Goal: Navigation & Orientation: Find specific page/section

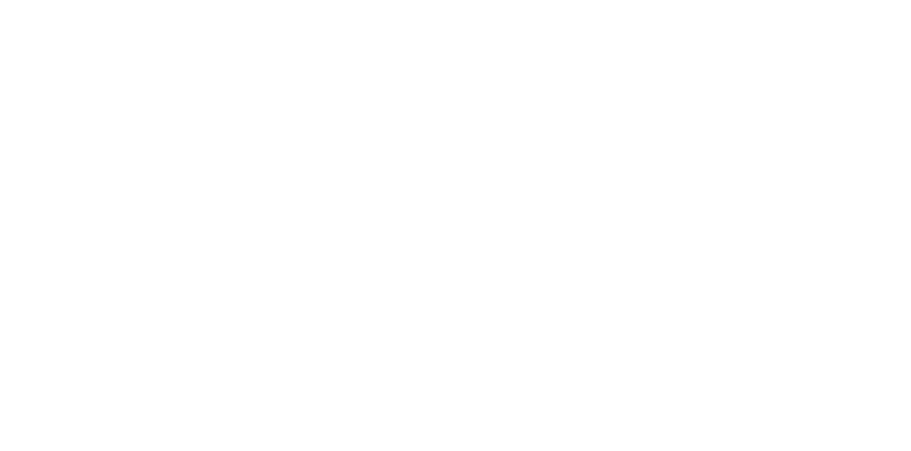
click at [376, 15] on div at bounding box center [455, 225] width 911 height 451
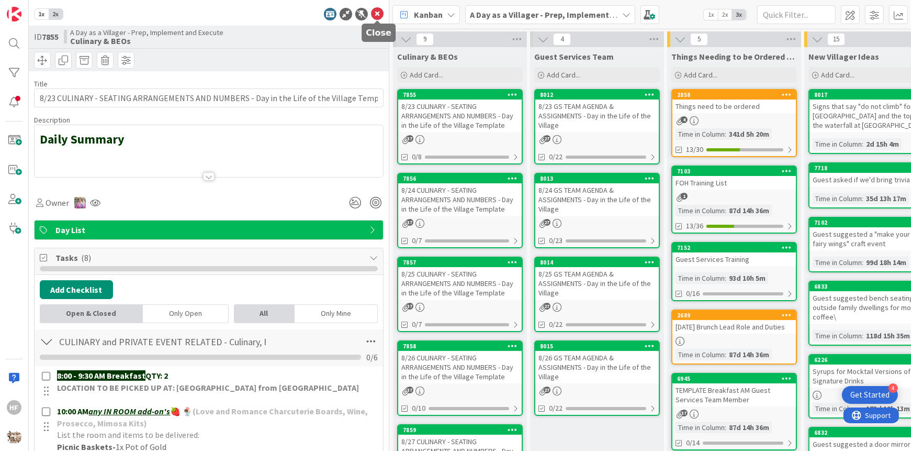
click at [381, 14] on icon at bounding box center [377, 14] width 13 height 13
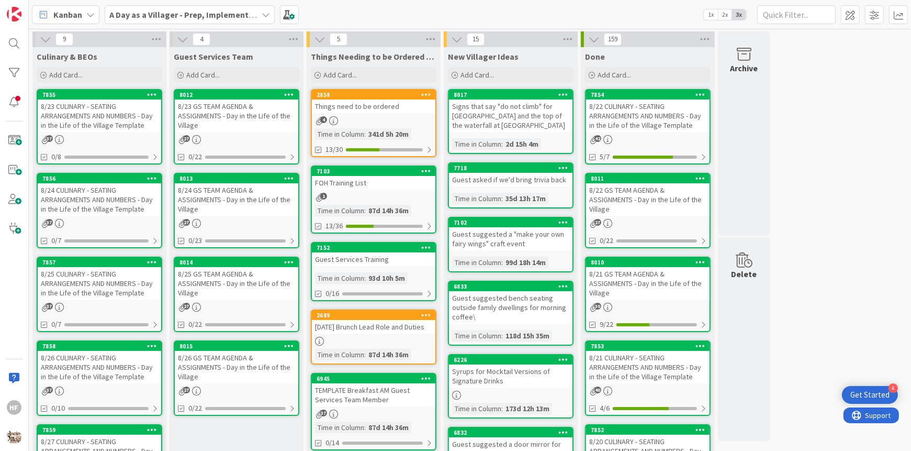
click at [135, 123] on div "8/23 CULINARY - SEATING ARRANGEMENTS AND NUMBERS - Day in the Life of the Villa…" at bounding box center [100, 115] width 124 height 32
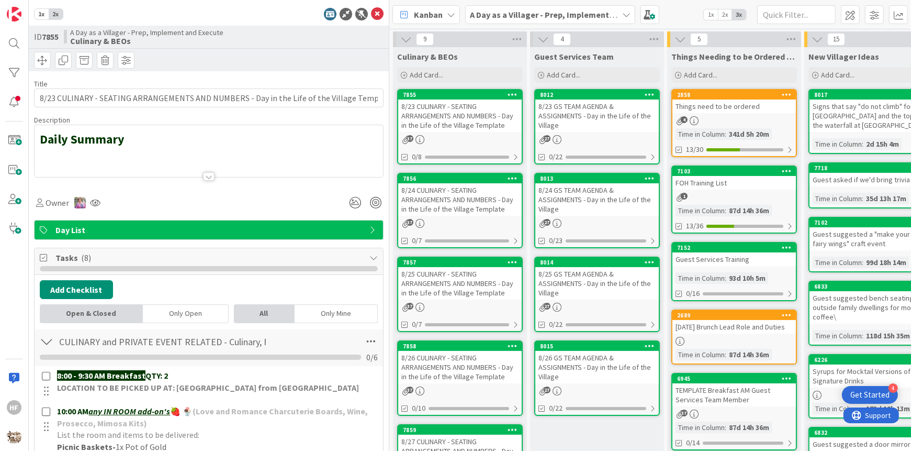
click at [182, 163] on div at bounding box center [209, 163] width 349 height 27
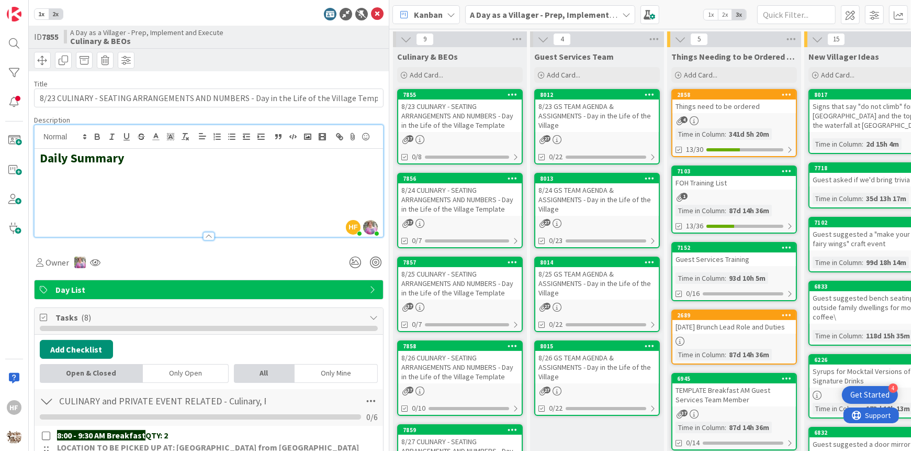
click at [65, 174] on h2 at bounding box center [209, 173] width 338 height 15
click at [306, 136] on icon "button" at bounding box center [307, 136] width 9 height 9
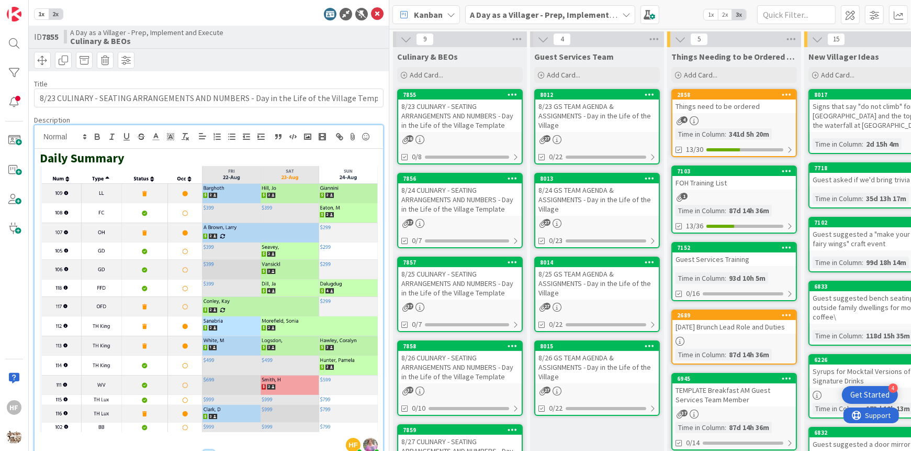
click at [172, 190] on img at bounding box center [209, 299] width 338 height 266
click at [308, 137] on polyline "button" at bounding box center [308, 137] width 4 height 3
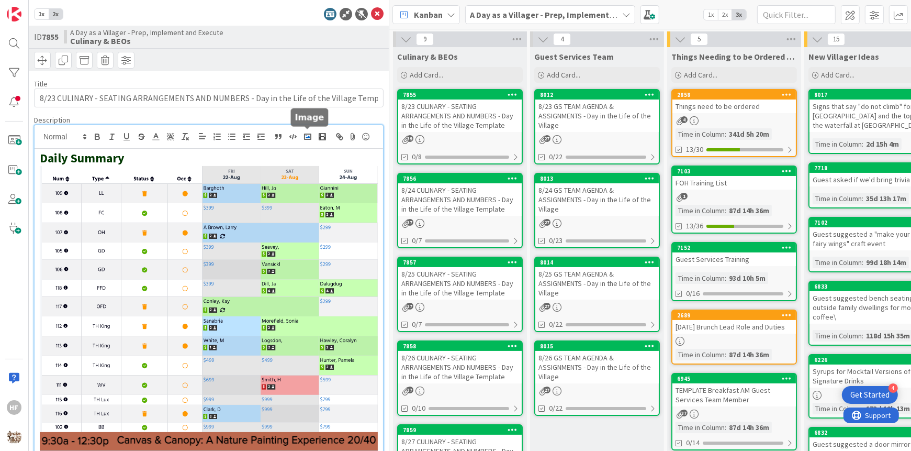
click at [310, 136] on icon "button" at bounding box center [307, 136] width 9 height 9
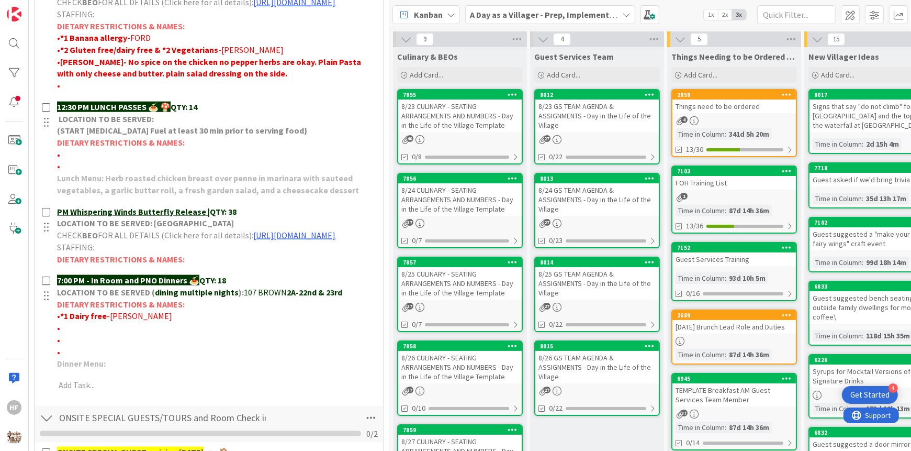
scroll to position [1120, 0]
